Goal: Information Seeking & Learning: Learn about a topic

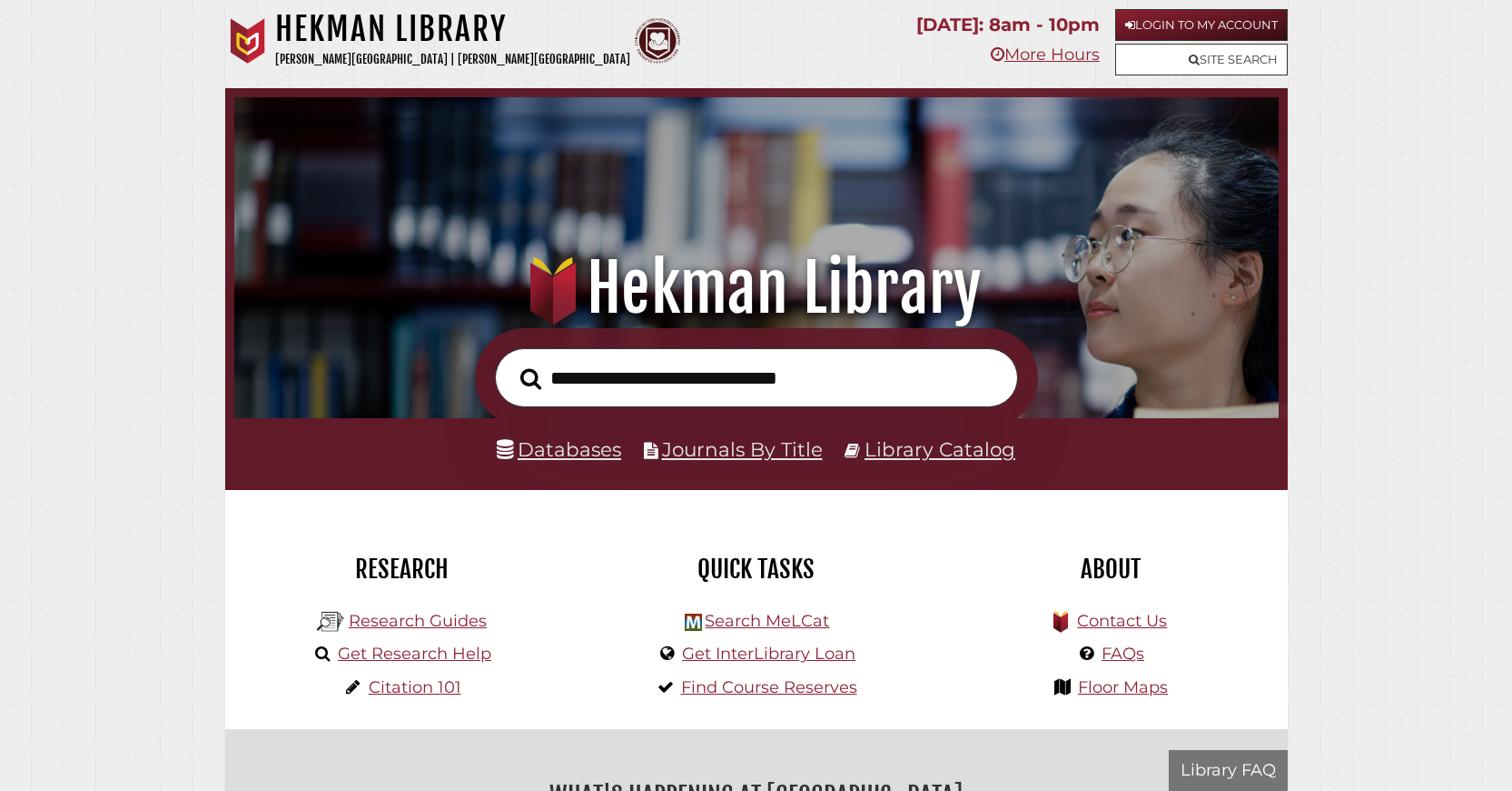
scroll to position [346, 1035]
click at [576, 461] on link "Databases" at bounding box center [559, 448] width 125 height 24
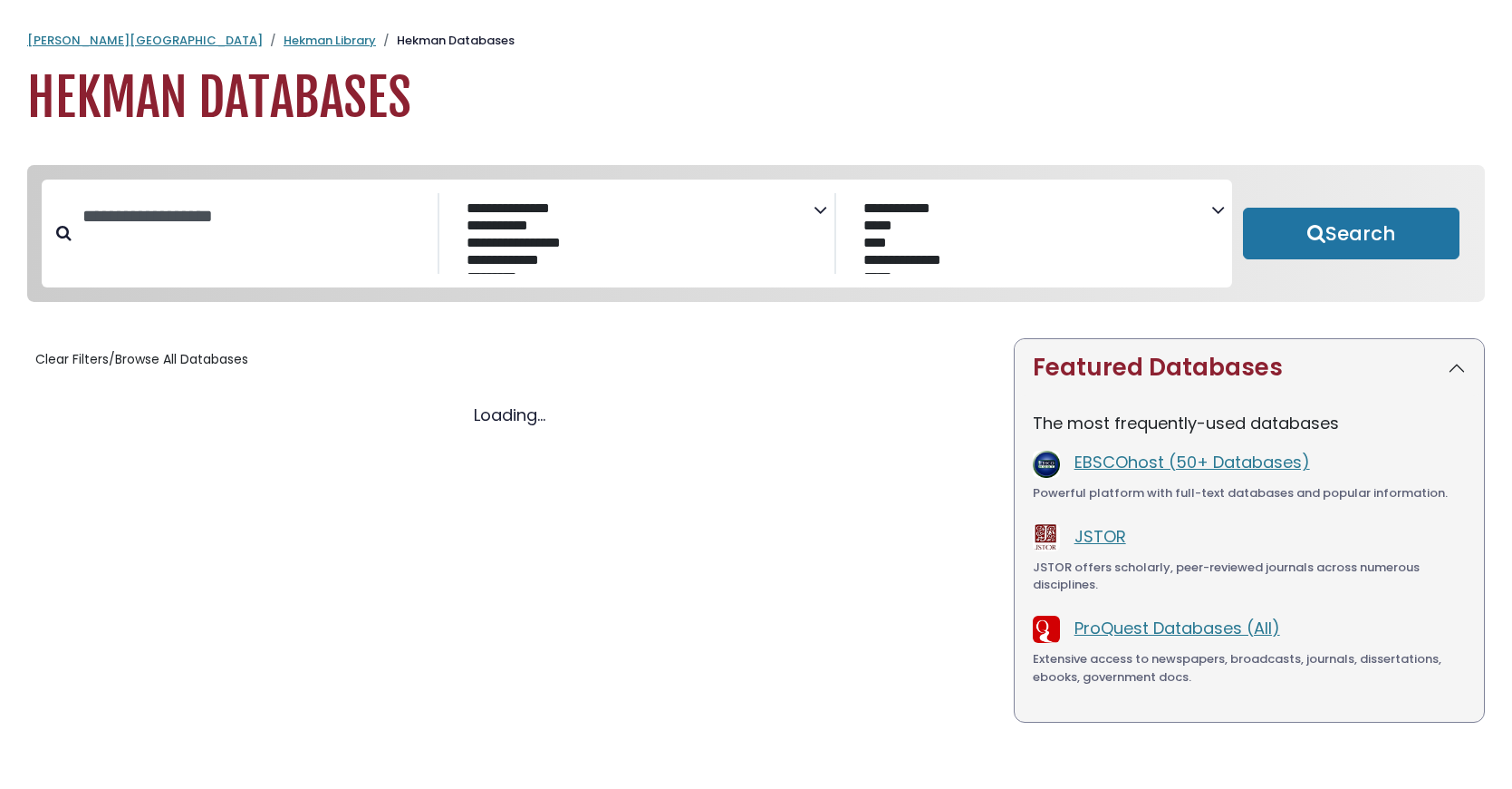
select select "Database Subject Filter"
select select "Database Vendors Filter"
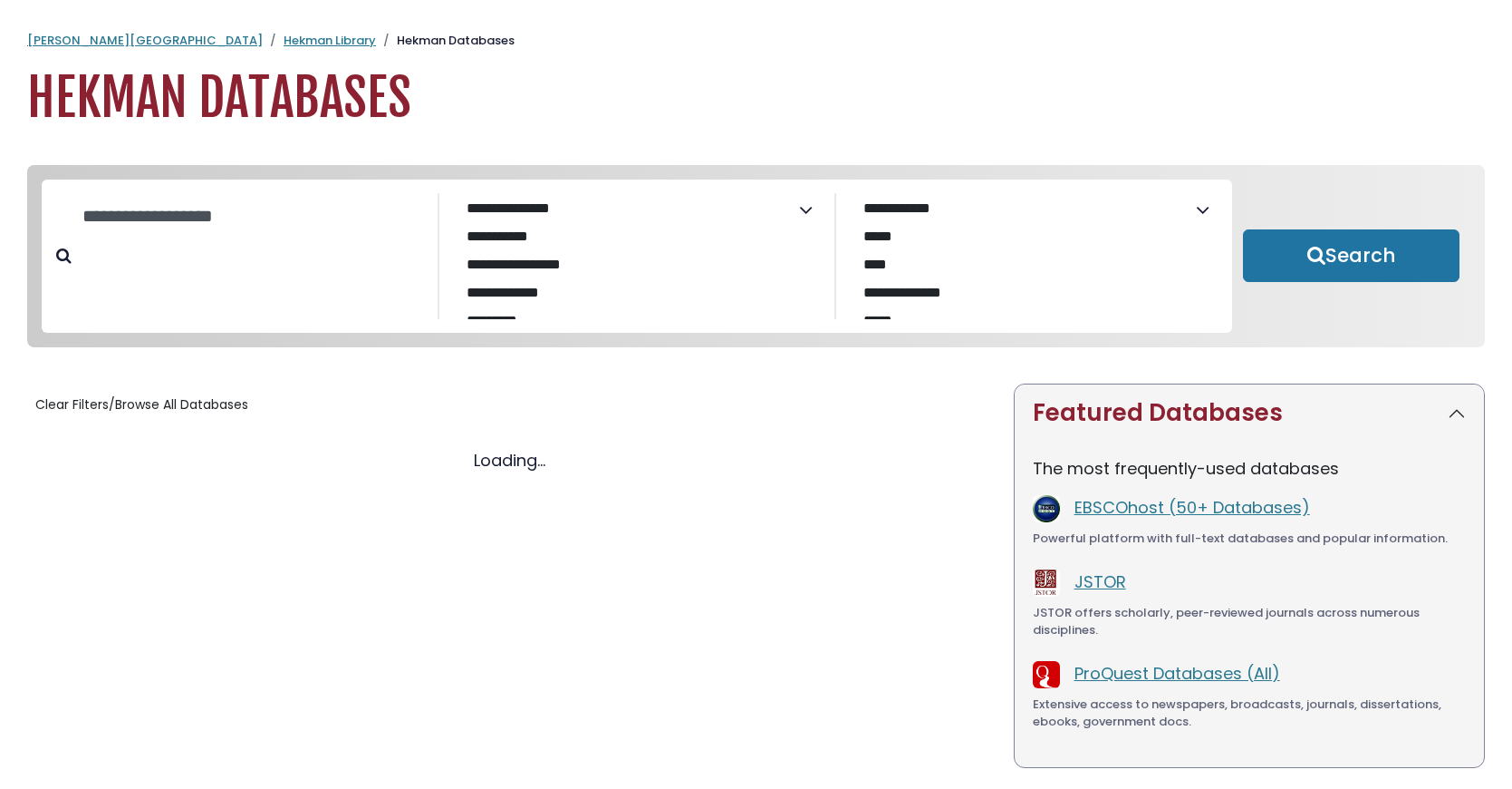
select select "Database Subject Filter"
select select "Database Vendors Filter"
select select "Database Subject Filter"
select select "Database Vendors Filter"
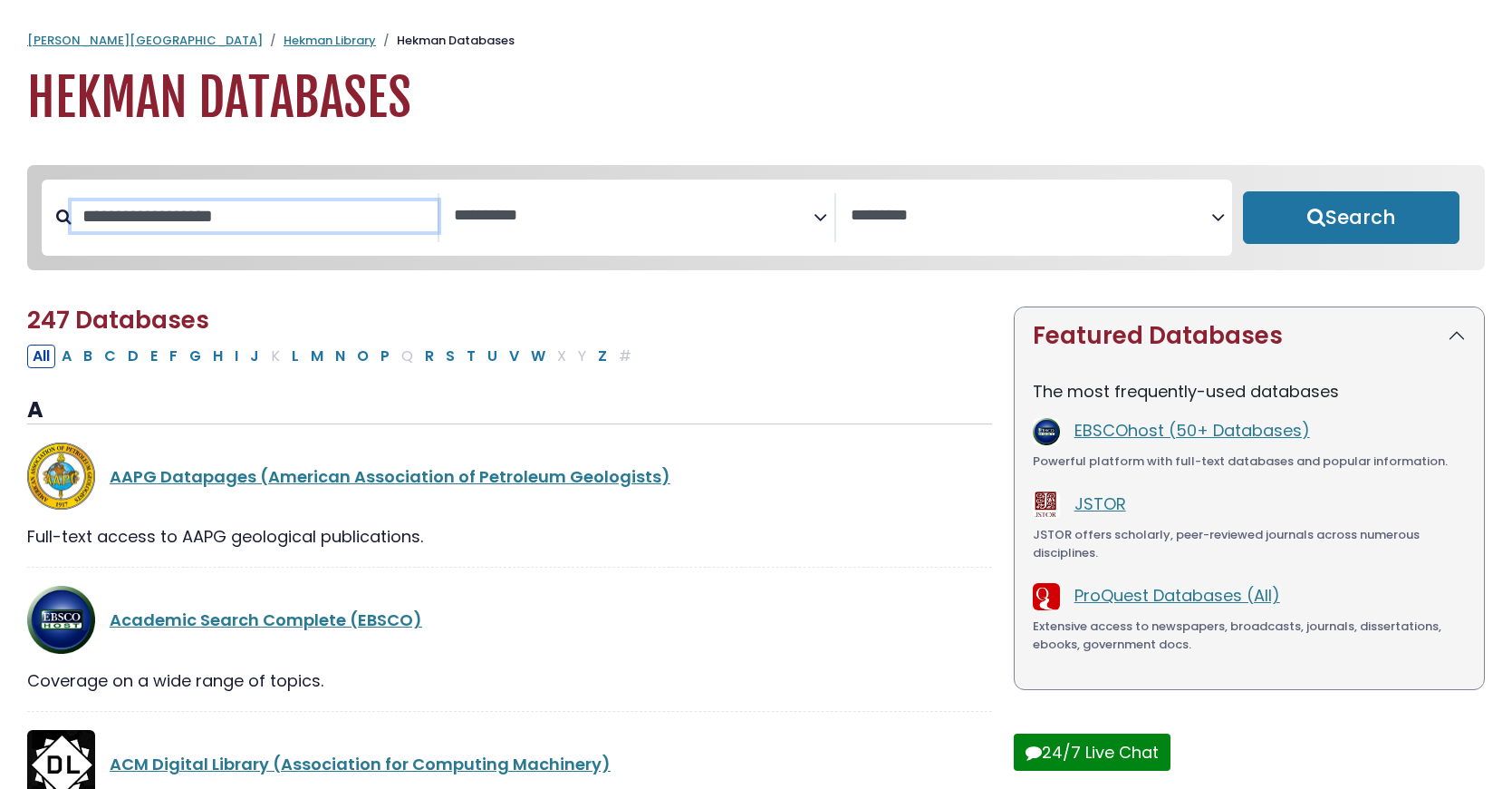
click at [109, 231] on input "Search database by title or keyword" at bounding box center [255, 215] width 366 height 30
type input "**********"
click at [1243, 192] on button "Search" at bounding box center [1351, 217] width 216 height 53
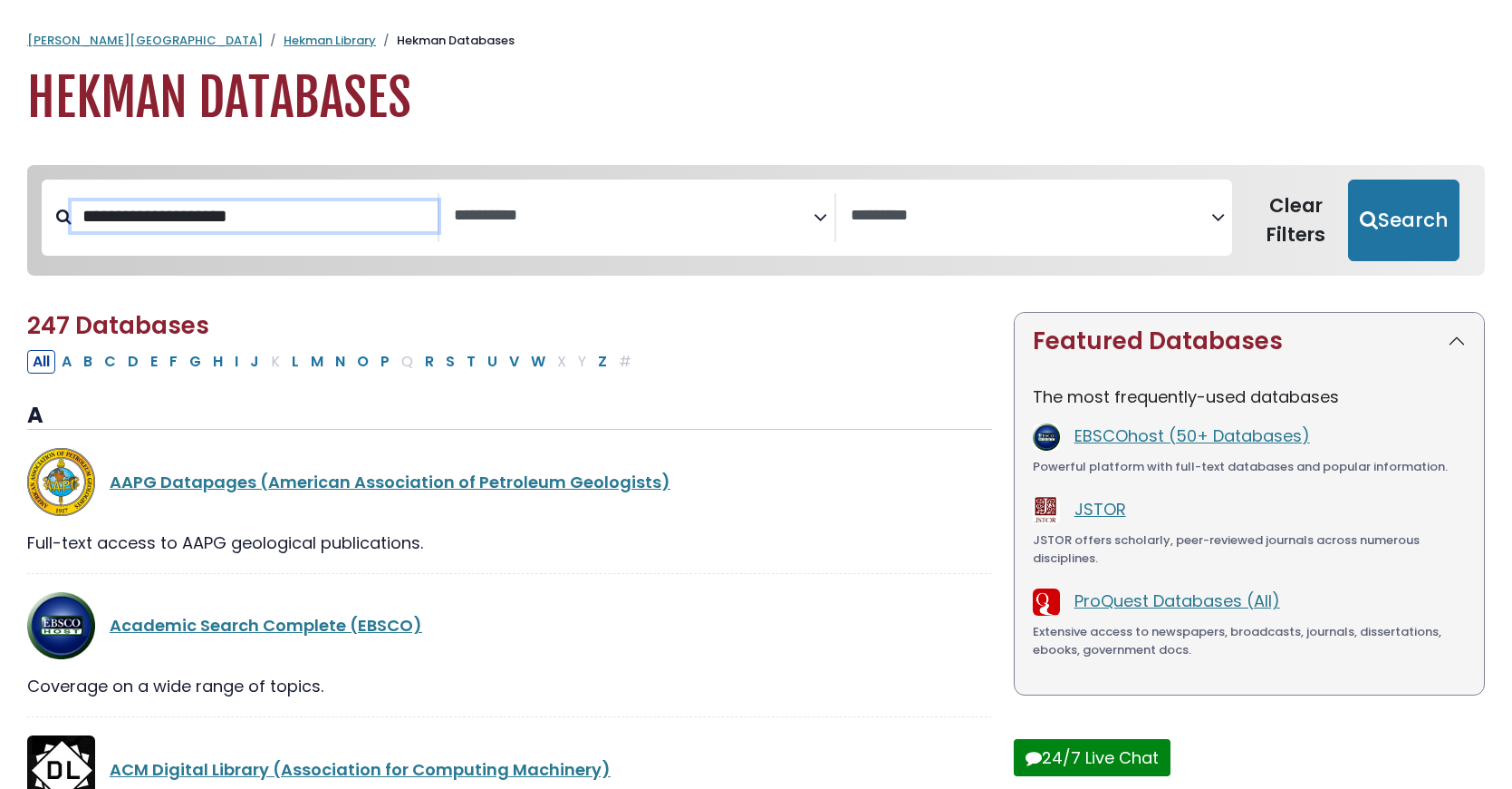
select select "Database Subject Filter"
select select "Database Vendors Filter"
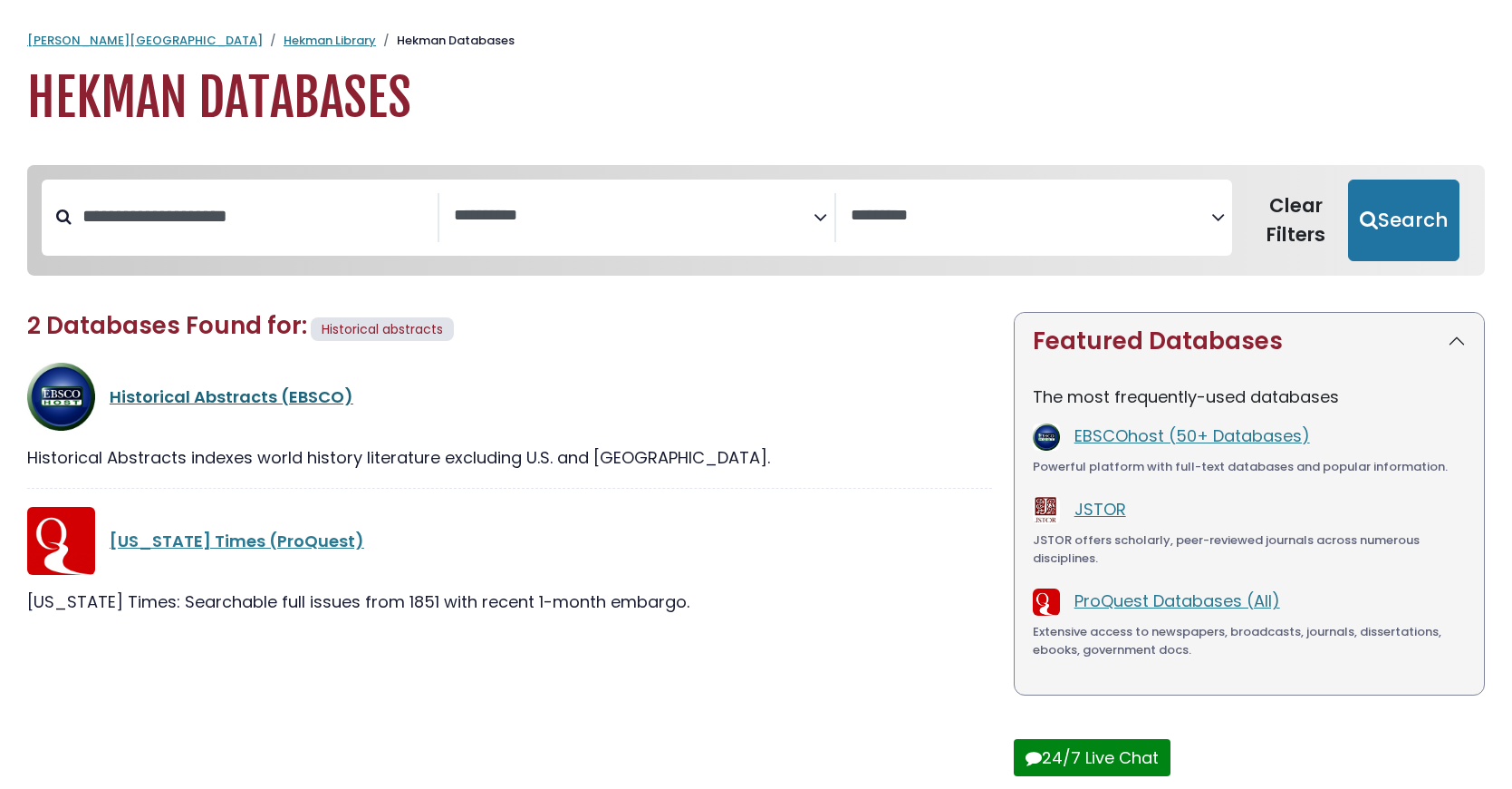
click at [241, 408] on link "Historical Abstracts (EBSCO)" at bounding box center [232, 396] width 244 height 23
